Goal: Check status: Check status

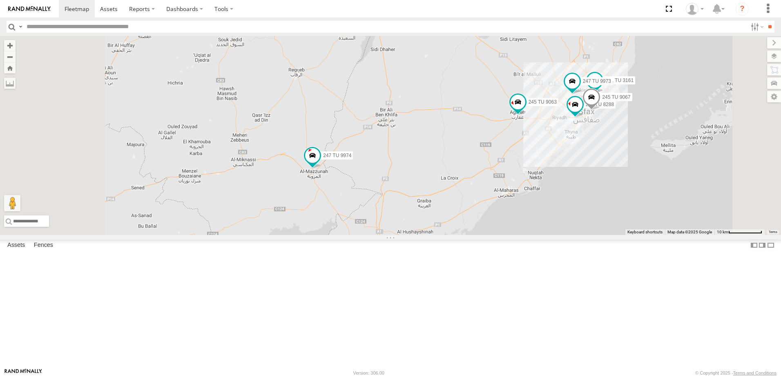
drag, startPoint x: 514, startPoint y: 243, endPoint x: 548, endPoint y: 251, distance: 34.7
click at [548, 235] on div "245 TU 4334 245 TU 9053 246 TU 8284 245 TU 9061 241 TU 8763 246 TU 8280 241 TU …" at bounding box center [390, 135] width 781 height 199
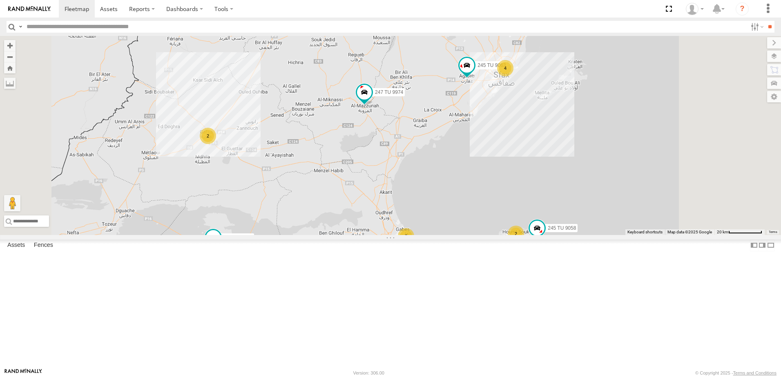
drag, startPoint x: 558, startPoint y: 201, endPoint x: 533, endPoint y: 138, distance: 67.9
click at [533, 138] on div "245 TU 4334 245 TU 9053 246 TU 8284 245 TU 9061 241 TU 8763 246 TU 8280 241 TU …" at bounding box center [390, 135] width 781 height 199
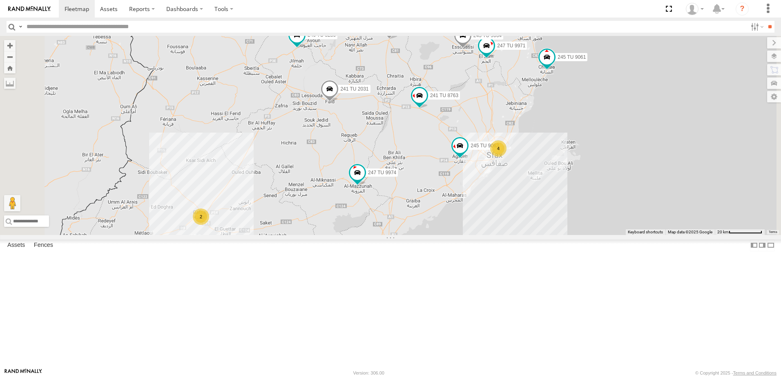
drag, startPoint x: 499, startPoint y: 174, endPoint x: 475, endPoint y: 283, distance: 112.4
click at [475, 235] on div "245 TU 4334 245 TU 9053 246 TU 8284 245 TU 9061 241 TU 8763 246 TU 8280 241 TU …" at bounding box center [390, 135] width 781 height 199
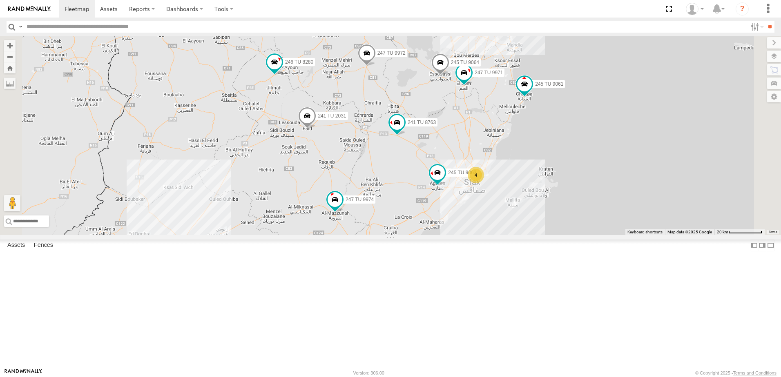
drag, startPoint x: 462, startPoint y: 203, endPoint x: 463, endPoint y: 250, distance: 46.5
click at [463, 235] on div "245 TU 4334 245 TU 9053 246 TU 8284 245 TU 9061 241 TU 8763 246 TU 8280 241 TU …" at bounding box center [390, 135] width 781 height 199
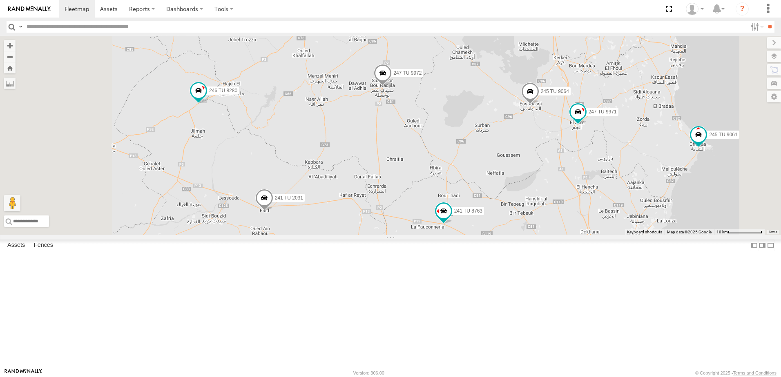
drag, startPoint x: 443, startPoint y: 217, endPoint x: 465, endPoint y: 293, distance: 79.1
click at [464, 235] on div "245 TU 4334 245 TU 9053 246 TU 8284 245 TU 9061 241 TU 8763 246 TU 8280 241 TU …" at bounding box center [390, 135] width 781 height 199
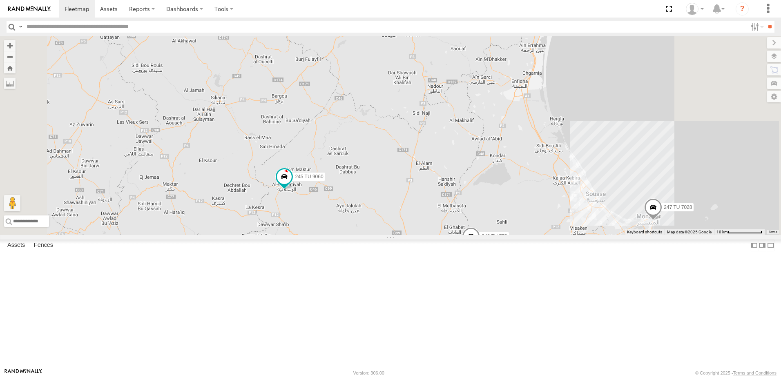
drag, startPoint x: 454, startPoint y: 245, endPoint x: 435, endPoint y: 255, distance: 21.0
click at [435, 235] on div "245 TU 4334 245 TU 9053 246 TU 8284 245 TU 9061 241 TU 8763 246 TU 8280 241 TU …" at bounding box center [390, 135] width 781 height 199
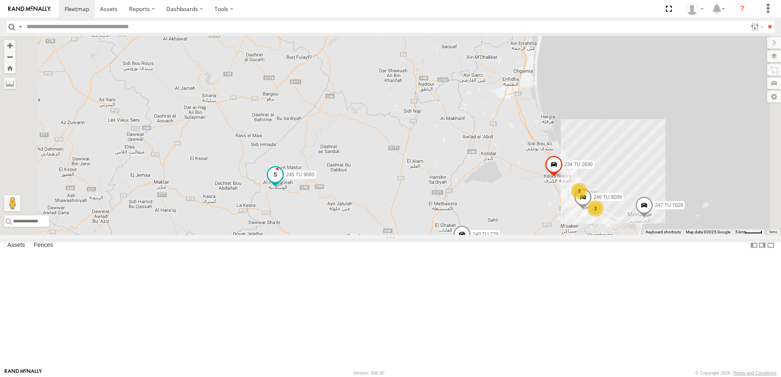
click at [283, 182] on span at bounding box center [275, 174] width 15 height 15
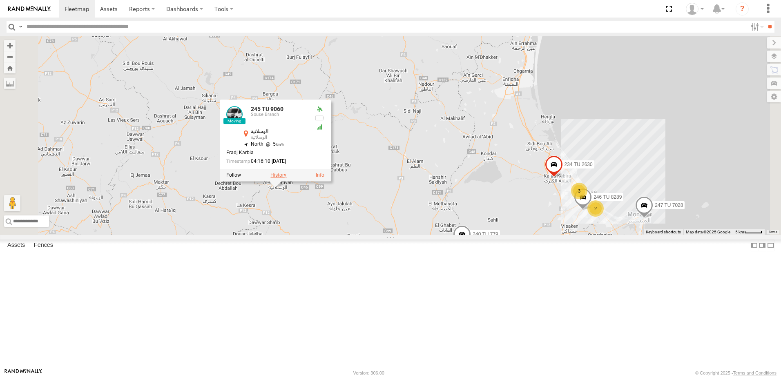
click at [286, 178] on label at bounding box center [278, 176] width 16 height 6
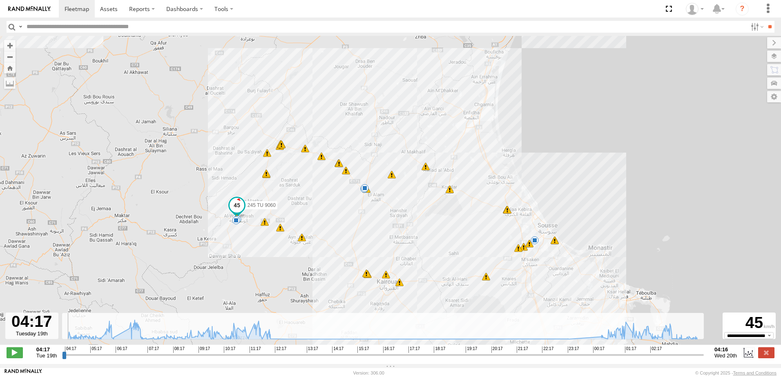
drag, startPoint x: 243, startPoint y: 355, endPoint x: 46, endPoint y: 365, distance: 197.4
click at [62, 359] on input "range" at bounding box center [382, 355] width 641 height 8
click at [99, 358] on input "range" at bounding box center [382, 355] width 641 height 8
click at [124, 359] on input "range" at bounding box center [382, 355] width 641 height 8
drag, startPoint x: 152, startPoint y: 359, endPoint x: 161, endPoint y: 357, distance: 9.3
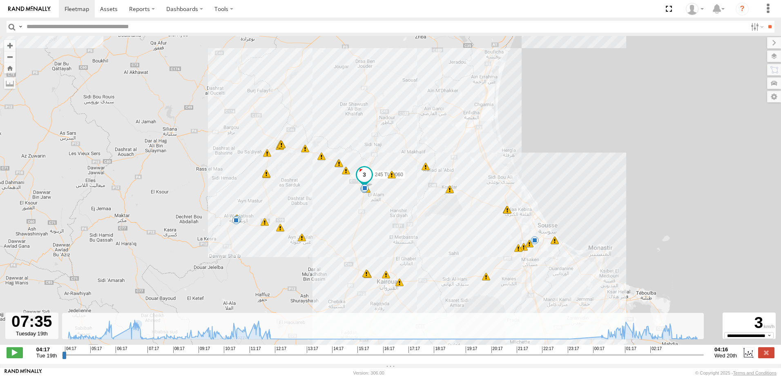
click at [152, 359] on input "range" at bounding box center [382, 355] width 641 height 8
click at [182, 359] on input "range" at bounding box center [382, 355] width 641 height 8
click at [241, 358] on input "range" at bounding box center [382, 355] width 641 height 8
click at [281, 362] on div "**********" at bounding box center [390, 353] width 781 height 17
click at [338, 357] on input "range" at bounding box center [382, 355] width 641 height 8
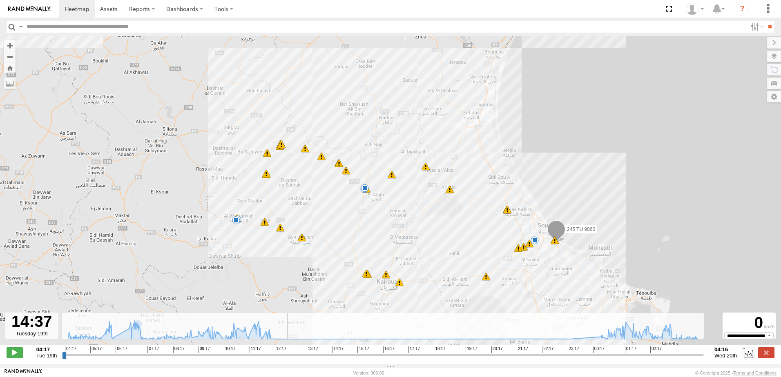
click at [412, 359] on input "range" at bounding box center [382, 355] width 641 height 8
click at [463, 359] on input "range" at bounding box center [382, 355] width 641 height 8
click at [467, 359] on input "range" at bounding box center [382, 355] width 641 height 8
drag, startPoint x: 489, startPoint y: 358, endPoint x: 500, endPoint y: 358, distance: 10.6
click at [490, 359] on input "range" at bounding box center [382, 355] width 641 height 8
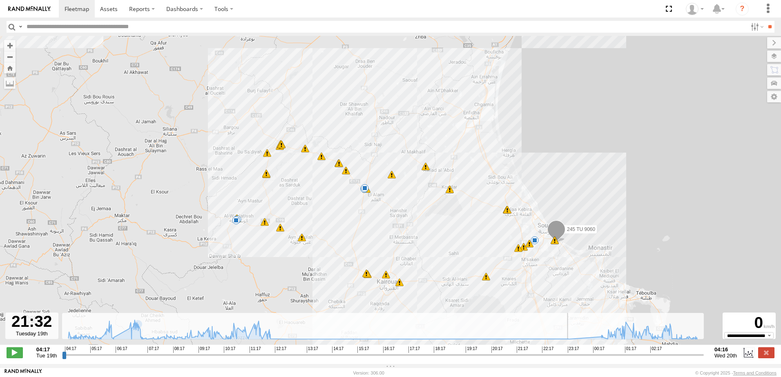
click at [524, 356] on input "range" at bounding box center [382, 355] width 641 height 8
click at [558, 357] on input "range" at bounding box center [382, 355] width 641 height 8
click at [558, 232] on span at bounding box center [556, 231] width 18 height 22
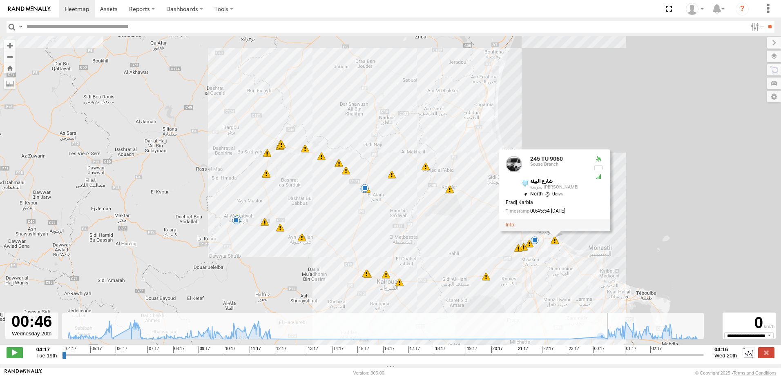
click at [608, 356] on input "range" at bounding box center [382, 355] width 641 height 8
click at [636, 359] on input "range" at bounding box center [382, 355] width 641 height 8
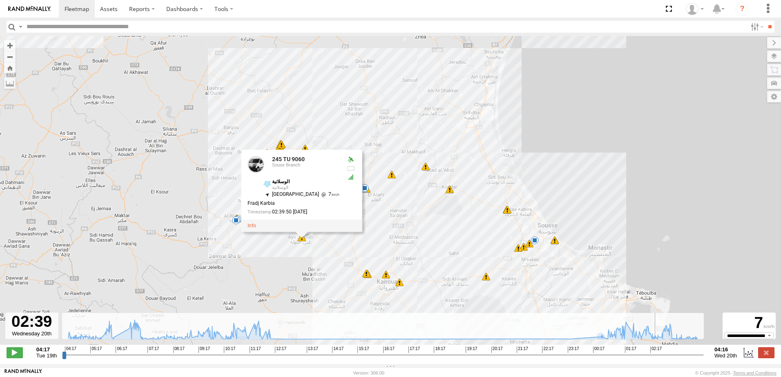
click at [658, 358] on input "range" at bounding box center [382, 355] width 641 height 8
click at [692, 359] on input "range" at bounding box center [382, 355] width 641 height 8
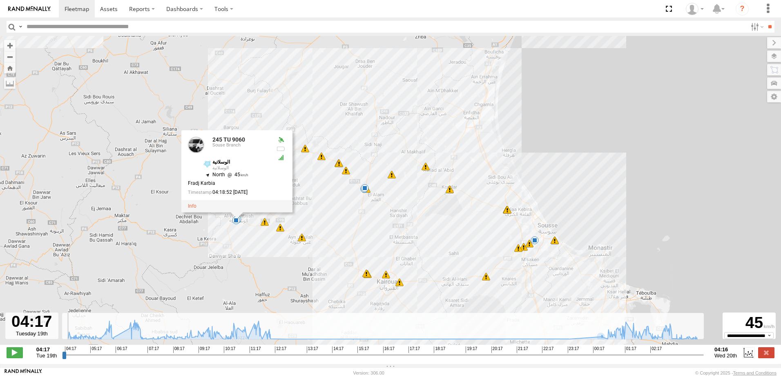
drag, startPoint x: 663, startPoint y: 359, endPoint x: 29, endPoint y: 372, distance: 634.6
click at [62, 359] on input "range" at bounding box center [382, 355] width 641 height 8
click at [10, 59] on button "Zoom out" at bounding box center [9, 56] width 11 height 11
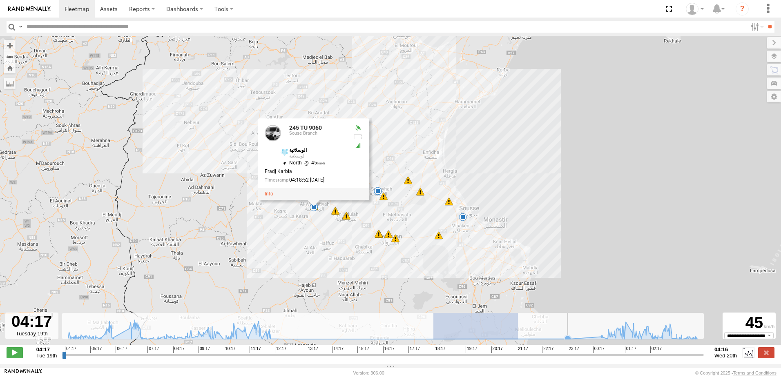
drag, startPoint x: 434, startPoint y: 335, endPoint x: 519, endPoint y: 332, distance: 85.4
click at [519, 332] on rect at bounding box center [382, 326] width 641 height 27
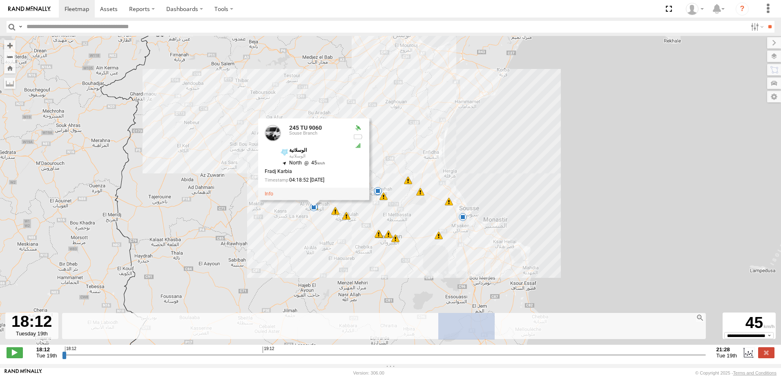
drag, startPoint x: 495, startPoint y: 331, endPoint x: 429, endPoint y: 336, distance: 65.5
click at [436, 332] on rect at bounding box center [382, 326] width 641 height 27
click at [469, 332] on rect at bounding box center [382, 326] width 641 height 27
click at [521, 339] on rect at bounding box center [382, 326] width 641 height 27
click at [485, 359] on input "range" at bounding box center [383, 355] width 643 height 8
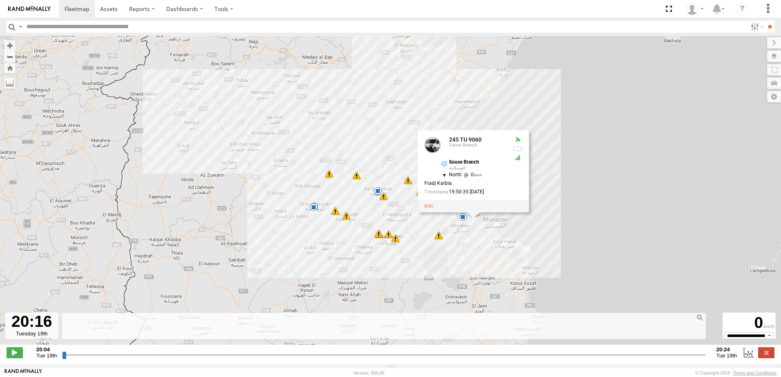
click at [456, 356] on input "range" at bounding box center [383, 355] width 643 height 8
drag, startPoint x: 438, startPoint y: 357, endPoint x: 420, endPoint y: 356, distance: 18.8
click at [433, 358] on input "range" at bounding box center [383, 355] width 643 height 8
drag, startPoint x: 383, startPoint y: 357, endPoint x: 371, endPoint y: 358, distance: 11.5
click at [377, 357] on input "range" at bounding box center [383, 355] width 643 height 8
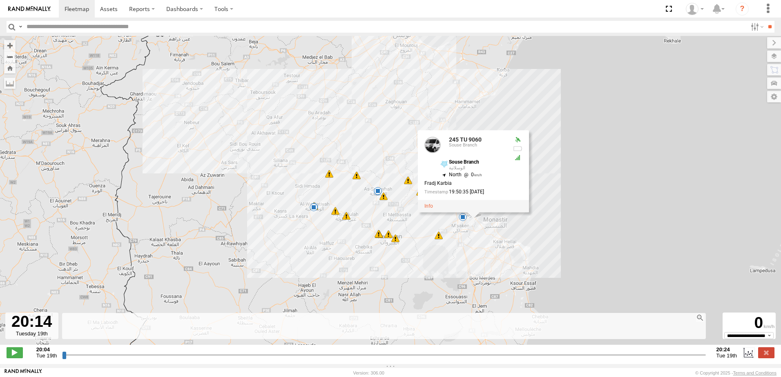
drag, startPoint x: 353, startPoint y: 360, endPoint x: 338, endPoint y: 363, distance: 14.8
click at [342, 359] on input "range" at bounding box center [383, 355] width 643 height 8
click at [305, 362] on div "**********" at bounding box center [390, 353] width 781 height 17
drag, startPoint x: 269, startPoint y: 362, endPoint x: 241, endPoint y: 358, distance: 28.9
click at [264, 359] on input "range" at bounding box center [383, 355] width 643 height 8
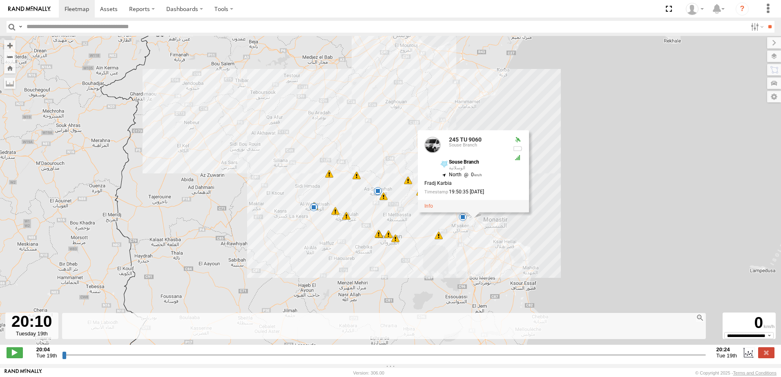
drag, startPoint x: 241, startPoint y: 358, endPoint x: 206, endPoint y: 357, distance: 34.7
click at [232, 358] on input "range" at bounding box center [383, 355] width 643 height 8
drag, startPoint x: 206, startPoint y: 357, endPoint x: 200, endPoint y: 357, distance: 5.7
click at [203, 357] on input "range" at bounding box center [383, 355] width 643 height 8
click at [120, 352] on div at bounding box center [384, 350] width 638 height 6
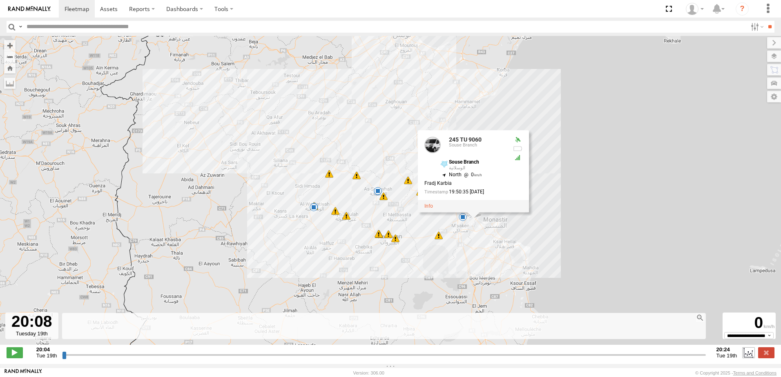
click at [749, 356] on label at bounding box center [748, 352] width 12 height 11
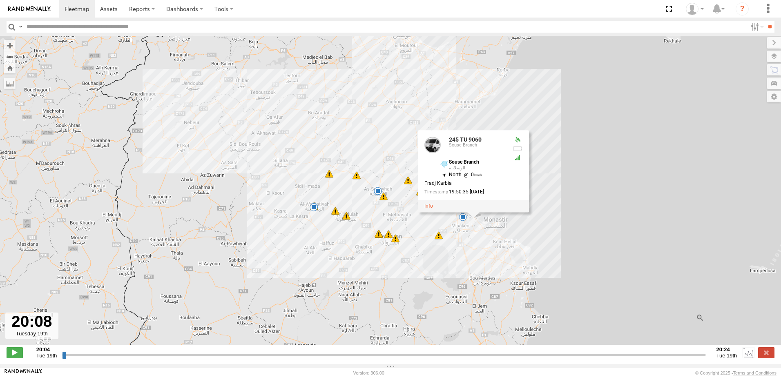
click at [723, 358] on span "Tue 19th" at bounding box center [726, 356] width 21 height 6
click at [776, 101] on label at bounding box center [764, 96] width 33 height 11
click at [599, 174] on div "245 TU 9060 08:38 Tue 09:06 Tue 10:52 Tue 11:10 Tue 01:25 Wed 01:48 Wed 01:54 W…" at bounding box center [390, 195] width 781 height 318
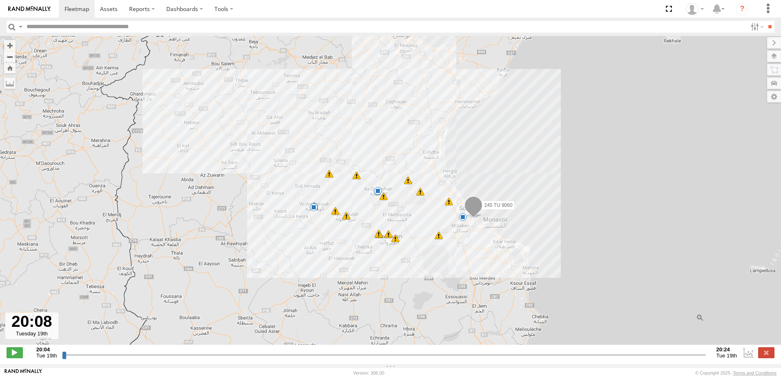
click at [501, 128] on div "245 TU 9060 08:38 Tue 09:06 Tue 10:52 Tue 11:10 Tue 01:25 Wed 01:48 Wed 01:54 W…" at bounding box center [390, 195] width 781 height 318
click at [436, 238] on span at bounding box center [438, 235] width 8 height 8
click at [409, 242] on div "245 TU 9060 08:38 Tue 09:06 Tue 10:52 Tue 11:10 Tue 01:25 Wed 01:48 Wed 01:54 W…" at bounding box center [390, 195] width 781 height 318
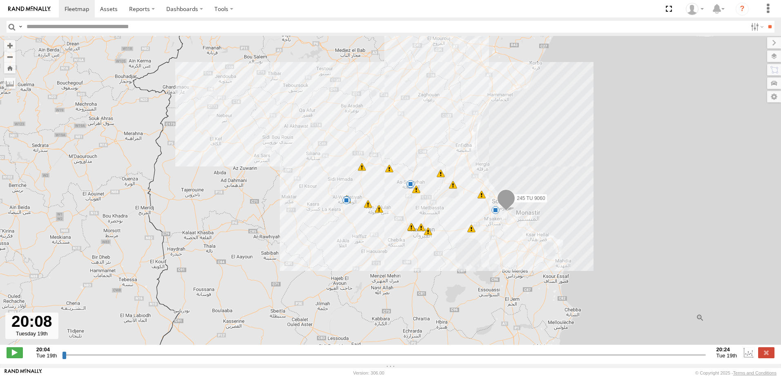
drag, startPoint x: 381, startPoint y: 274, endPoint x: 434, endPoint y: 266, distance: 53.0
click at [426, 265] on div "245 TU 9060 08:38 Tue 09:06 Tue 10:52 Tue 11:10 Tue 01:25 Wed 01:48 Wed 01:54 W…" at bounding box center [390, 195] width 781 height 318
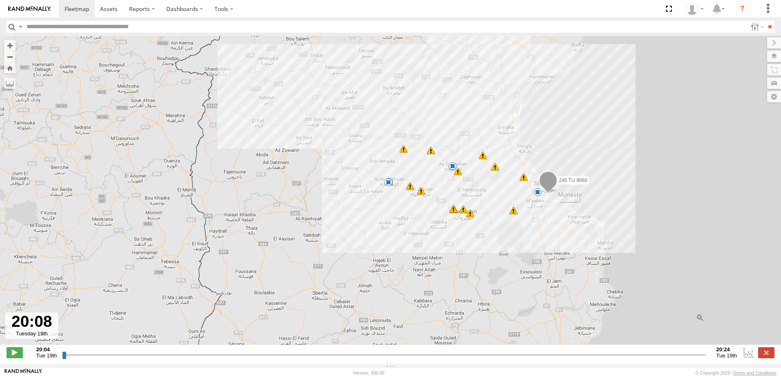
drag, startPoint x: 462, startPoint y: 274, endPoint x: 442, endPoint y: 253, distance: 29.2
click at [453, 252] on div "245 TU 9060 08:38 Tue 09:06 Tue 10:52 Tue 11:10 Tue 01:25 Wed 01:48 Wed 01:54 W…" at bounding box center [390, 195] width 781 height 318
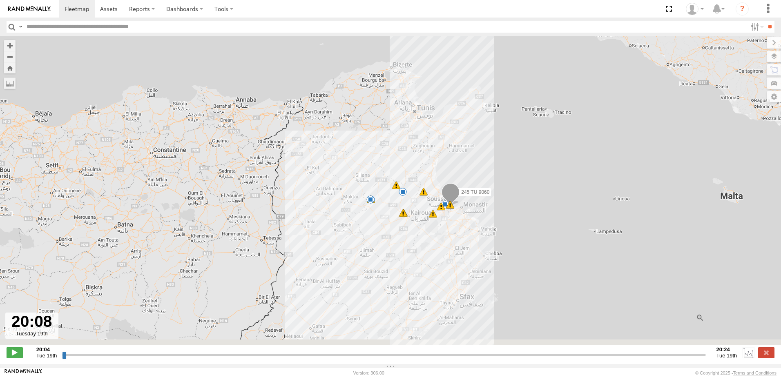
drag, startPoint x: 360, startPoint y: 238, endPoint x: 357, endPoint y: 208, distance: 30.8
click at [357, 208] on div "245 TU 9060 08:38 Tue 09:06 Tue 01:25 Wed 02:01 Wed 02:04 Wed 03:46 Wed 04:03 W…" at bounding box center [390, 195] width 781 height 318
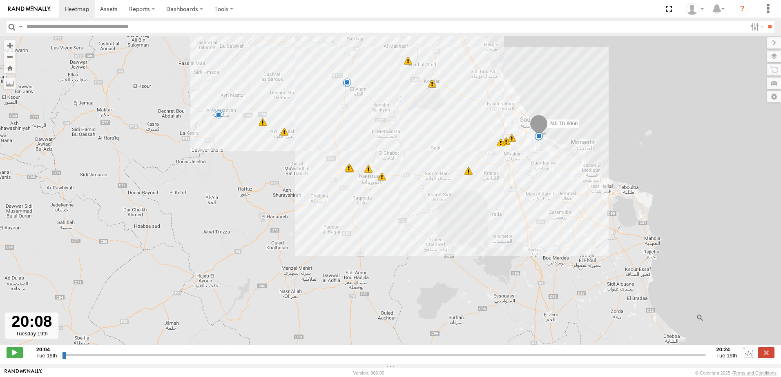
drag, startPoint x: 421, startPoint y: 218, endPoint x: 441, endPoint y: 350, distance: 134.2
click at [441, 350] on div "← Move left → Move right ↑ Move up ↓ Move down + Zoom in - Zoom out Home Jump l…" at bounding box center [390, 200] width 781 height 328
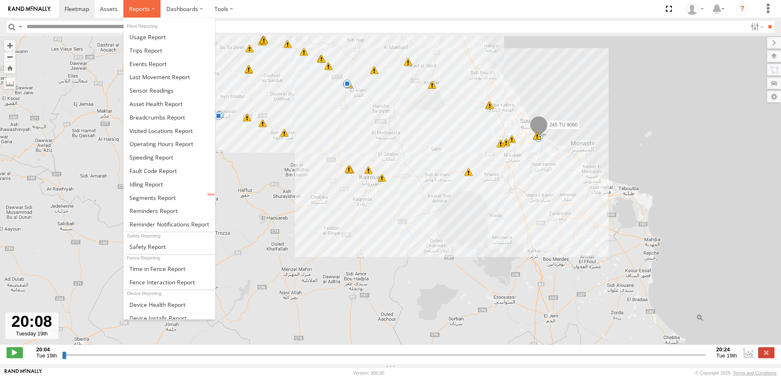
click at [154, 11] on label at bounding box center [141, 9] width 37 height 18
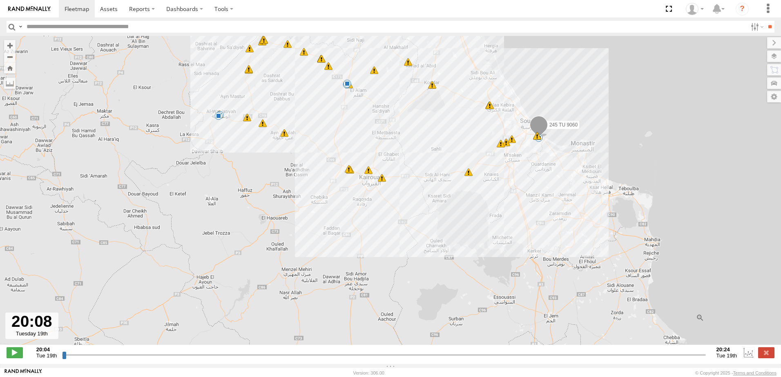
click at [254, 191] on div "245 TU 9060 08:38 Tue 09:06 Tue 01:25 Wed 02:01 Wed 02:04 Wed 03:46 Wed 04:03 W…" at bounding box center [390, 195] width 781 height 318
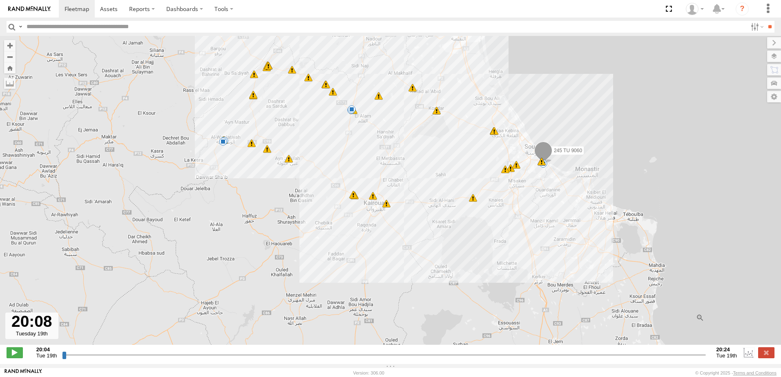
drag, startPoint x: 473, startPoint y: 187, endPoint x: 470, endPoint y: 210, distance: 23.4
click at [470, 210] on div "245 TU 9060 08:38 Tue 09:06 Tue 01:25 Wed 02:01 Wed 02:04 Wed 03:46 Wed 04:03 W…" at bounding box center [390, 195] width 781 height 318
drag, startPoint x: 203, startPoint y: 361, endPoint x: 25, endPoint y: 338, distance: 179.5
click at [62, 351] on input "range" at bounding box center [383, 355] width 643 height 8
click at [12, 358] on span at bounding box center [15, 352] width 16 height 11
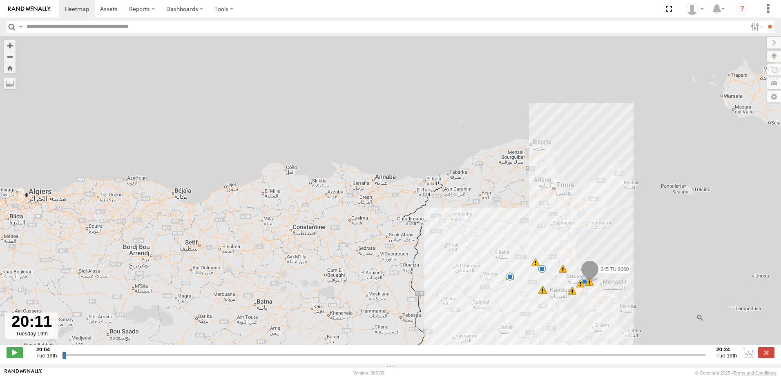
click at [66, 24] on input "text" at bounding box center [384, 27] width 723 height 12
type input "**********"
type input "*"
type input "**********"
type input "**"
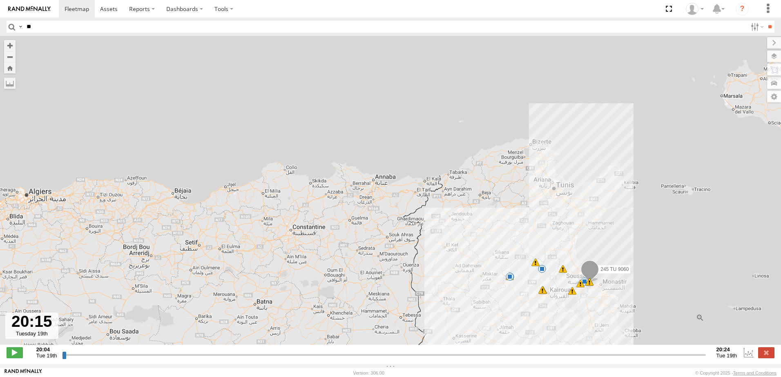
type input "**********"
type input "***"
type input "**********"
type input "****"
type input "**********"
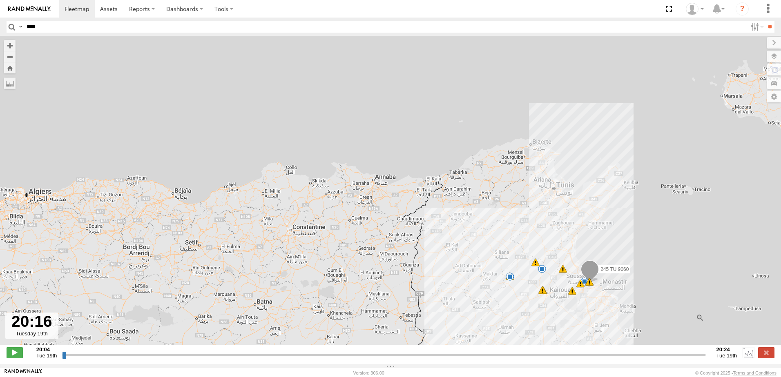
type input "****"
click at [765, 21] on input "**" at bounding box center [769, 27] width 9 height 12
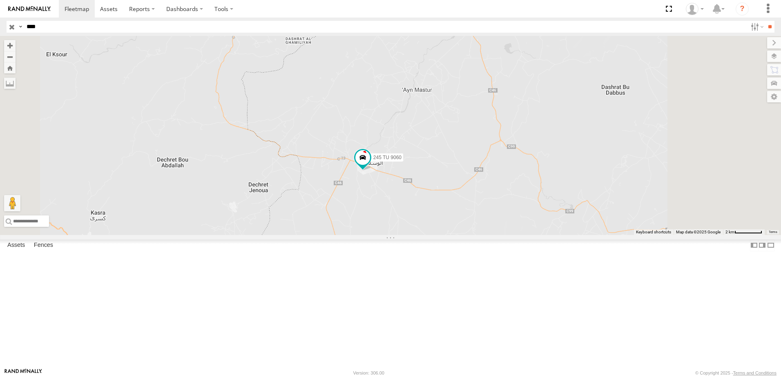
drag, startPoint x: 534, startPoint y: 285, endPoint x: 498, endPoint y: 284, distance: 35.1
click at [498, 235] on div "245 TU 9060" at bounding box center [390, 135] width 781 height 199
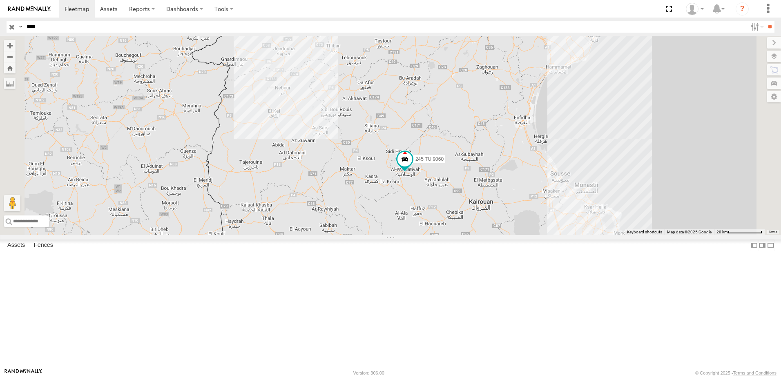
click at [12, 26] on input "button" at bounding box center [12, 27] width 11 height 12
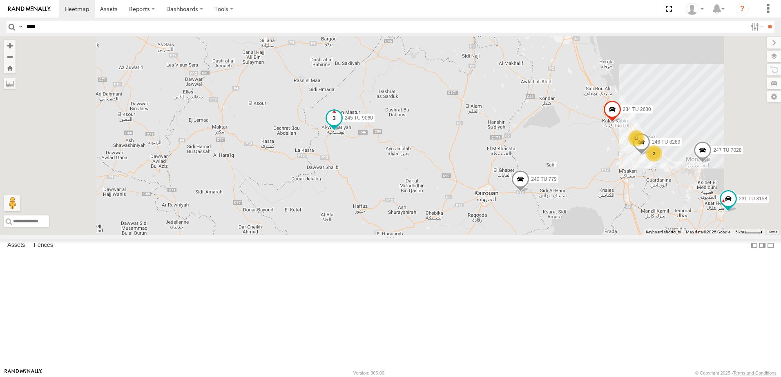
click at [341, 125] on span at bounding box center [334, 118] width 15 height 15
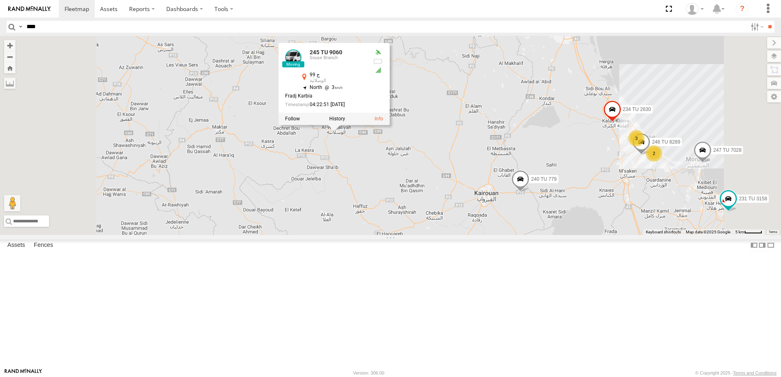
click at [389, 125] on div at bounding box center [333, 119] width 111 height 12
click at [345, 122] on label at bounding box center [337, 119] width 16 height 6
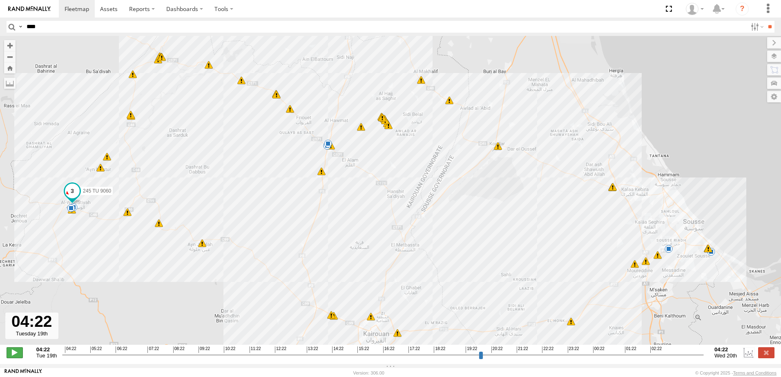
click at [13, 358] on span at bounding box center [15, 352] width 16 height 11
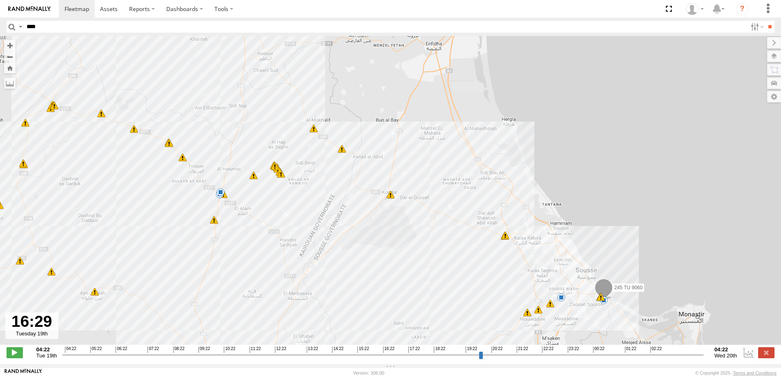
drag, startPoint x: 68, startPoint y: 360, endPoint x: 385, endPoint y: 367, distance: 317.3
click at [385, 359] on input "range" at bounding box center [382, 355] width 641 height 8
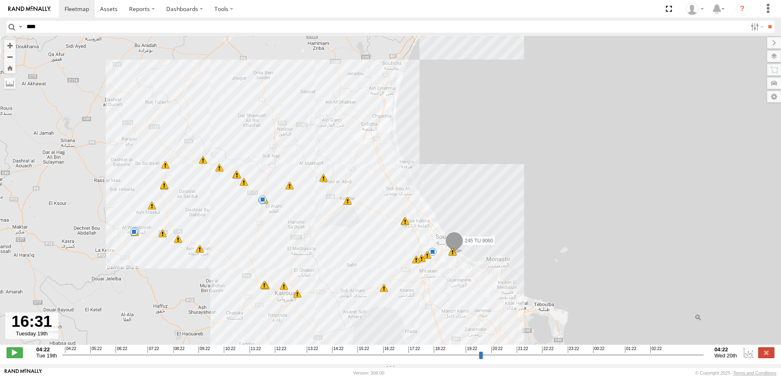
drag, startPoint x: 303, startPoint y: 269, endPoint x: 385, endPoint y: 317, distance: 94.8
click at [304, 234] on div "245 TU 9060 05:45 Tue 05:51 Tue 05:51 Tue 06:47 Tue 06:50 Tue 06:54 Tue 06:55 T…" at bounding box center [390, 195] width 781 height 318
drag, startPoint x: 389, startPoint y: 356, endPoint x: 120, endPoint y: 372, distance: 269.1
click at [120, 359] on input "range" at bounding box center [382, 355] width 641 height 8
type input "**********"
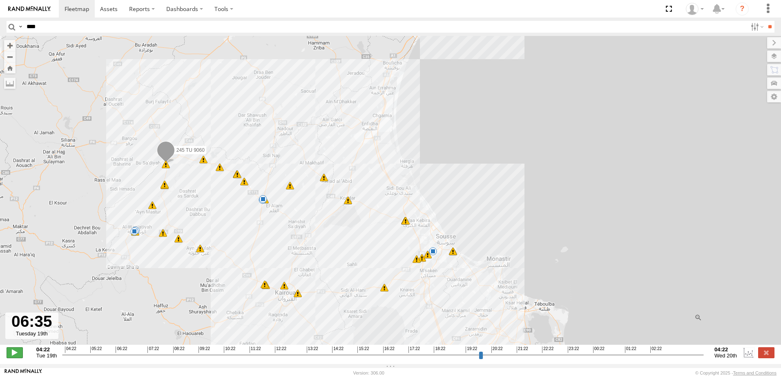
click at [16, 358] on span at bounding box center [15, 352] width 16 height 11
